Goal: Complete application form

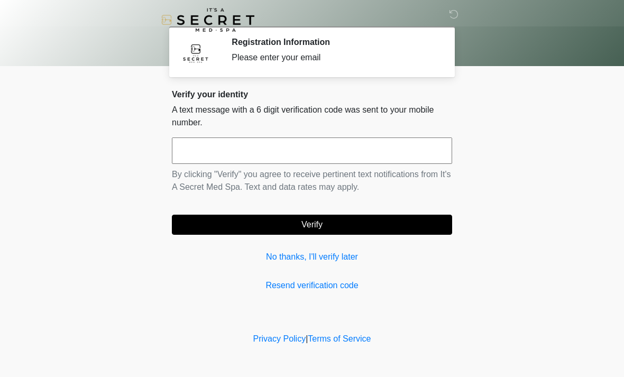
click at [305, 152] on input "text" at bounding box center [312, 151] width 280 height 26
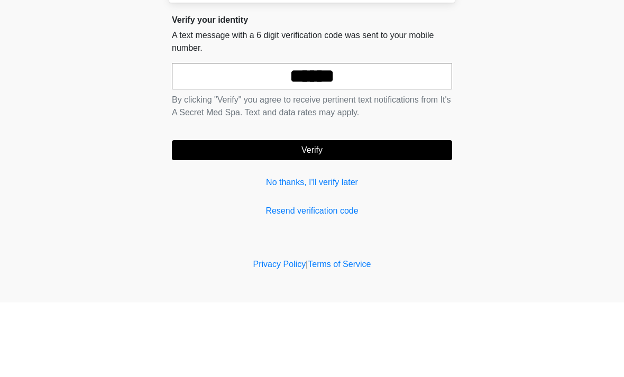
type input "******"
click at [371, 215] on button "Verify" at bounding box center [312, 225] width 280 height 20
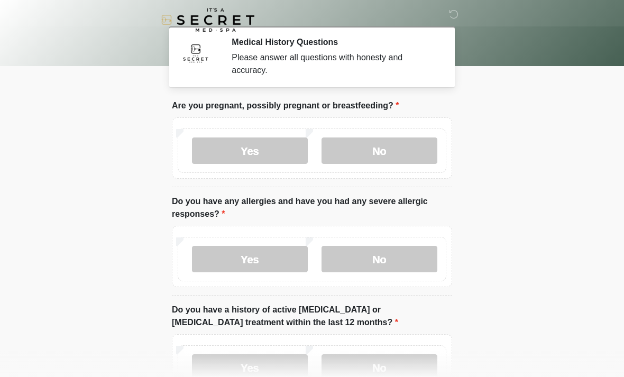
click at [402, 145] on label "No" at bounding box center [380, 151] width 116 height 26
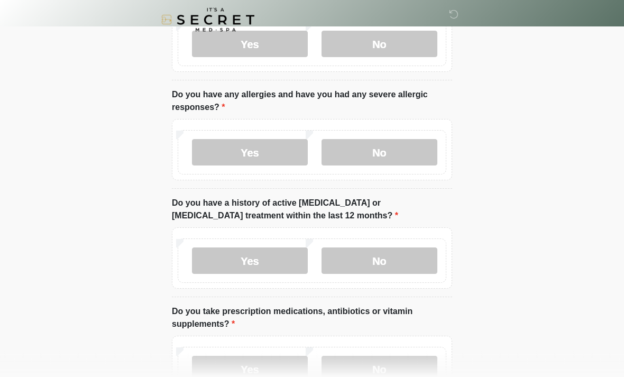
click at [395, 155] on label "No" at bounding box center [380, 153] width 116 height 26
click at [388, 263] on label "No" at bounding box center [380, 261] width 116 height 26
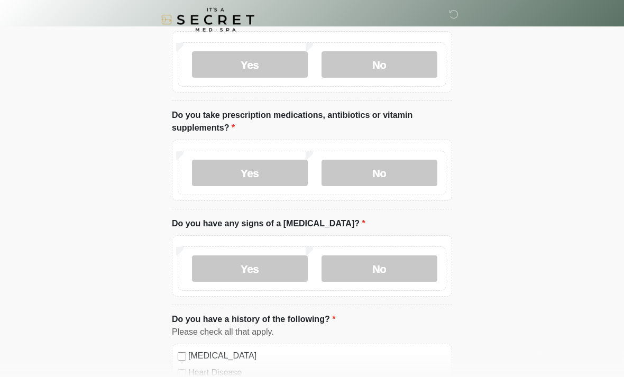
click at [389, 164] on label "No" at bounding box center [380, 173] width 116 height 26
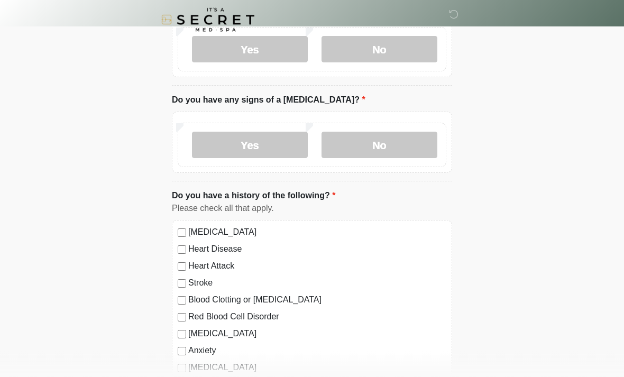
click at [402, 139] on label "No" at bounding box center [380, 145] width 116 height 26
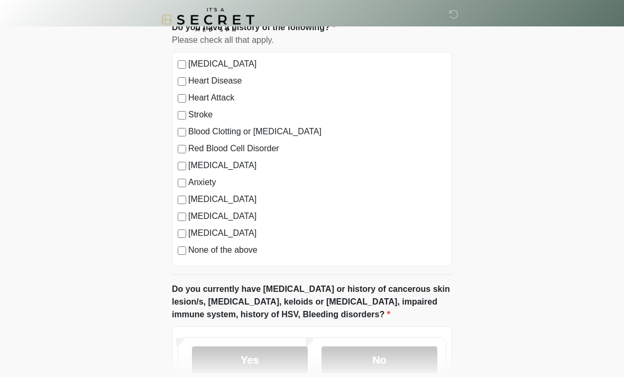
scroll to position [595, 0]
click at [239, 244] on label "None of the above" at bounding box center [317, 250] width 258 height 13
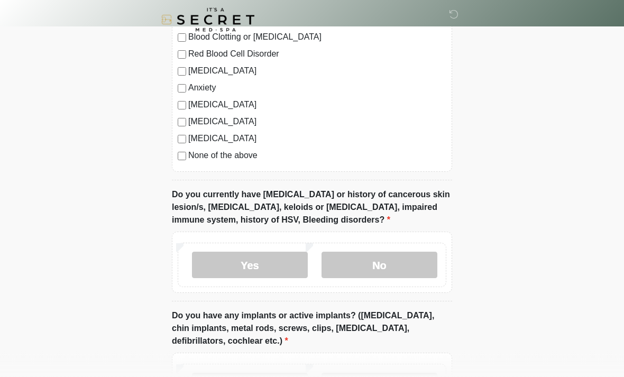
click at [402, 266] on label "No" at bounding box center [380, 265] width 116 height 26
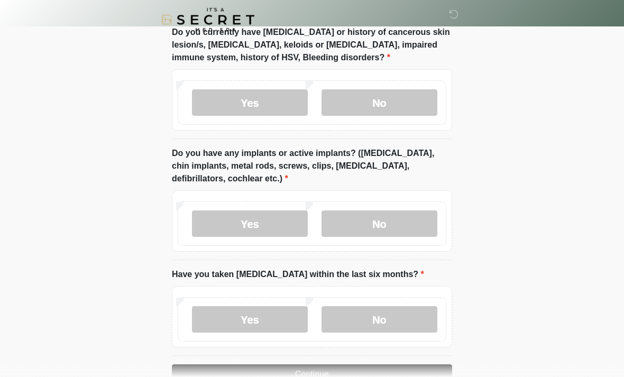
click at [393, 217] on label "No" at bounding box center [380, 224] width 116 height 26
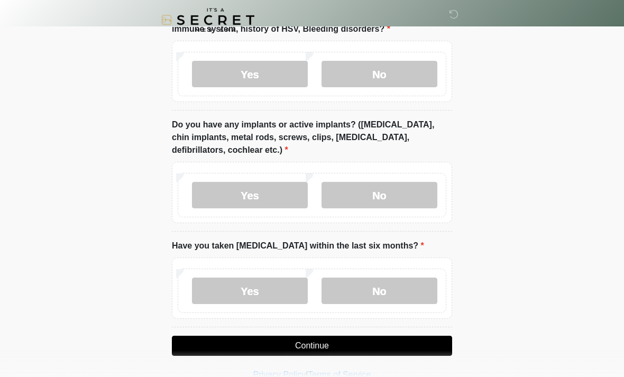
click at [404, 284] on label "No" at bounding box center [380, 291] width 116 height 26
click at [402, 344] on button "Continue" at bounding box center [312, 346] width 280 height 20
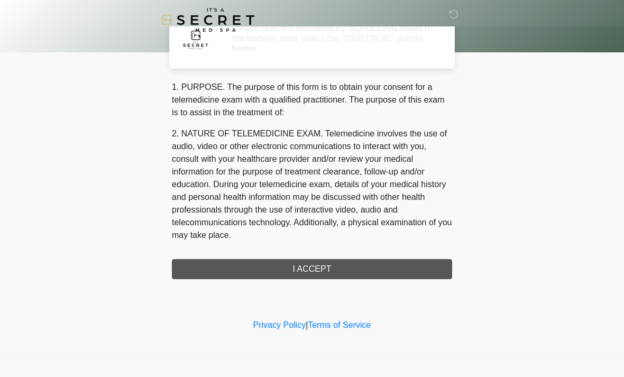
scroll to position [0, 0]
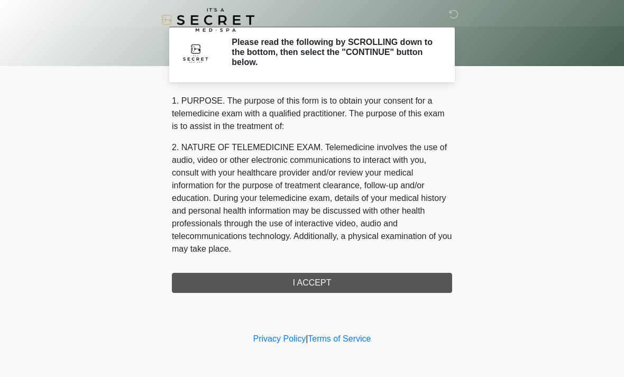
click at [384, 285] on div "1. PURPOSE. The purpose of this form is to obtain your consent for a telemedici…" at bounding box center [312, 194] width 280 height 198
click at [335, 283] on div "1. PURPOSE. The purpose of this form is to obtain your consent for a telemedici…" at bounding box center [312, 194] width 280 height 198
click at [322, 283] on div "1. PURPOSE. The purpose of this form is to obtain your consent for a telemedici…" at bounding box center [312, 194] width 280 height 198
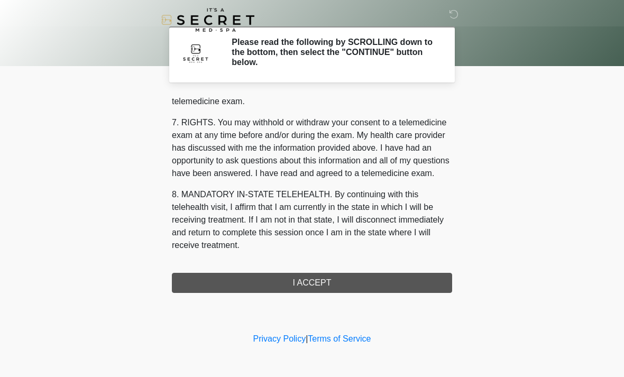
scroll to position [448, 0]
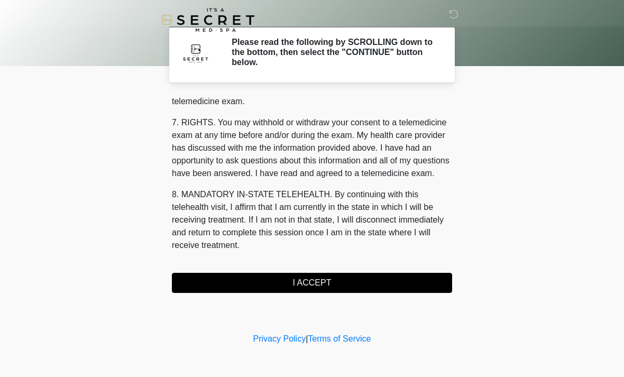
click at [326, 281] on button "I ACCEPT" at bounding box center [312, 283] width 280 height 20
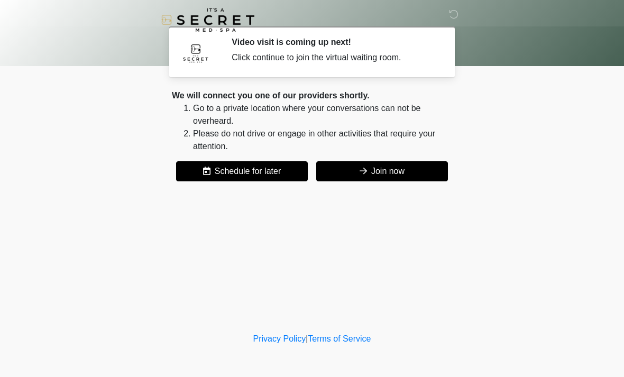
click at [405, 170] on button "Join now" at bounding box center [382, 171] width 132 height 20
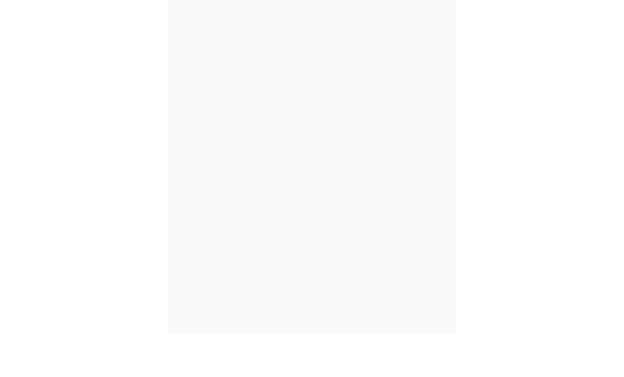
scroll to position [3, 0]
